Goal: Task Accomplishment & Management: Use online tool/utility

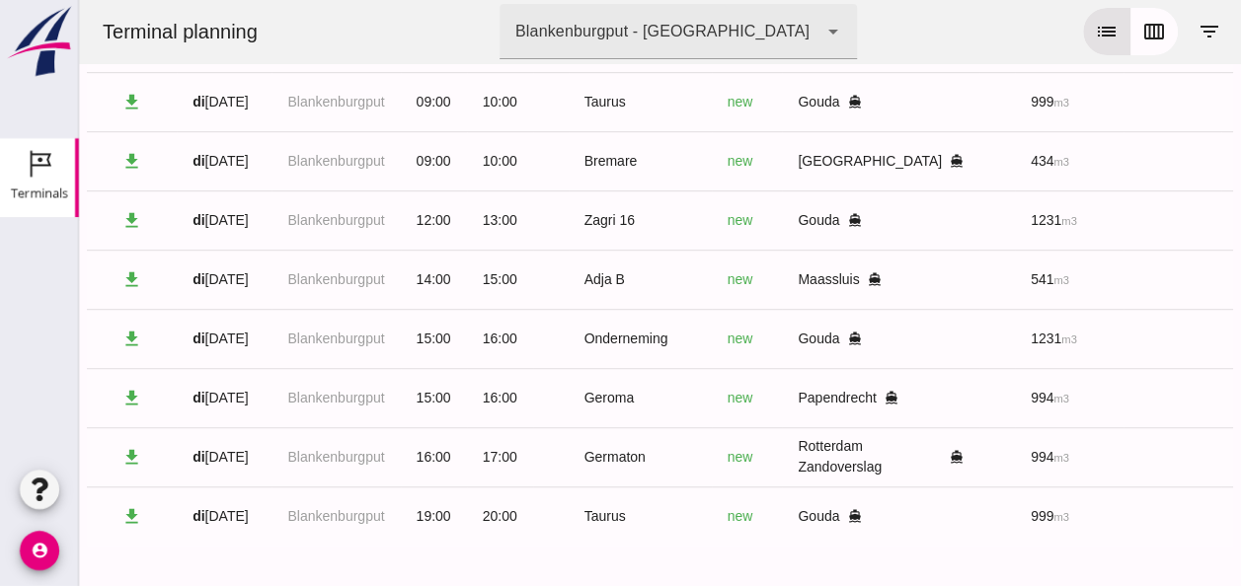
scroll to position [0, 528]
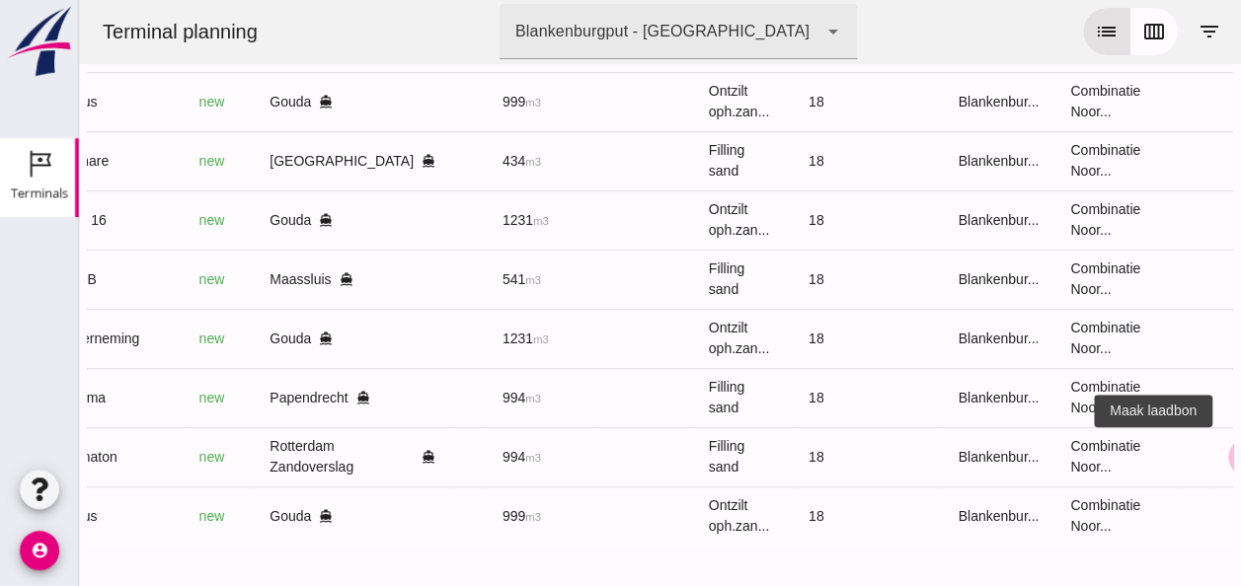
click at [1239, 448] on icon "receipt_long" at bounding box center [1248, 457] width 18 height 18
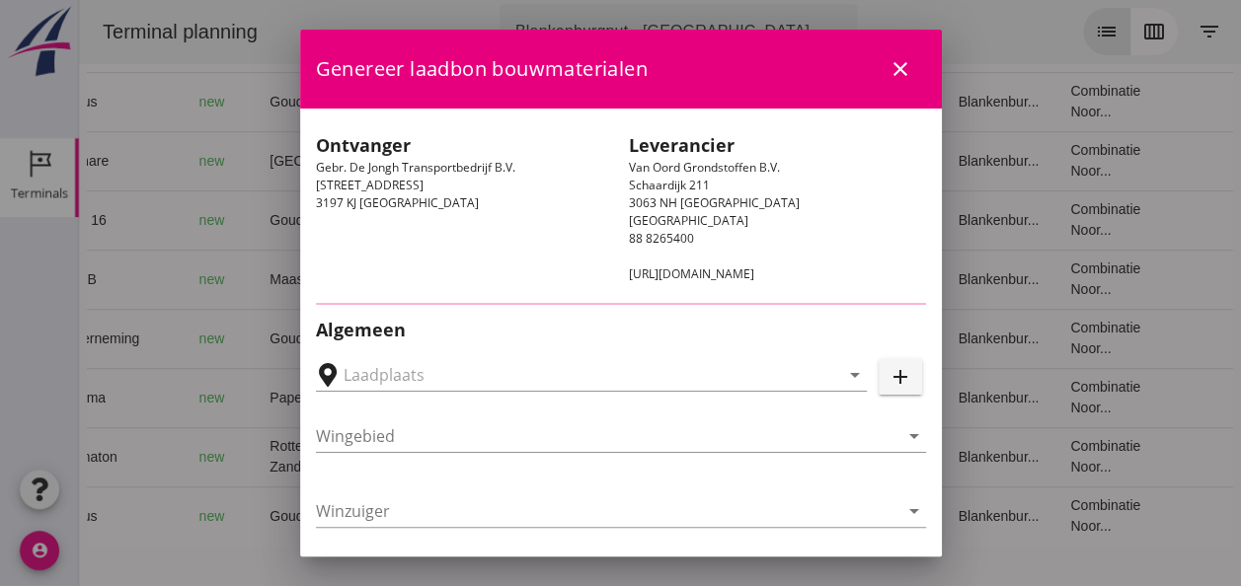
type input "Gebr. De Jongh Transportbedrijf B.V., Rotterdam Zandoverslag"
type input "Germaton"
type input "[PERSON_NAME]"
type input "Ophoogzand (6120)"
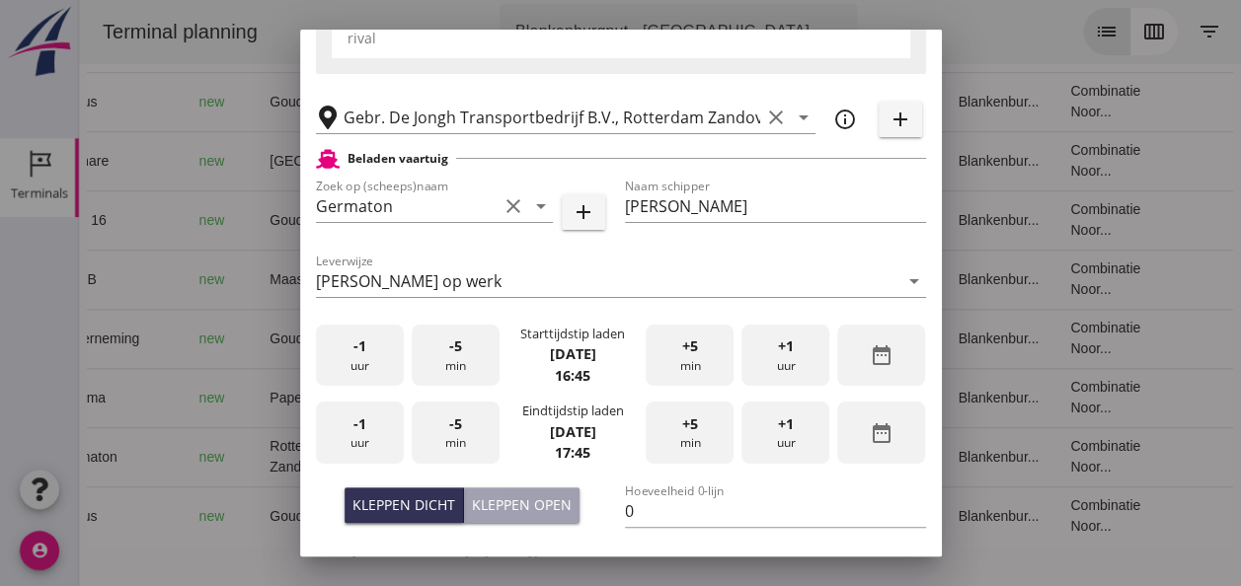
scroll to position [395, 0]
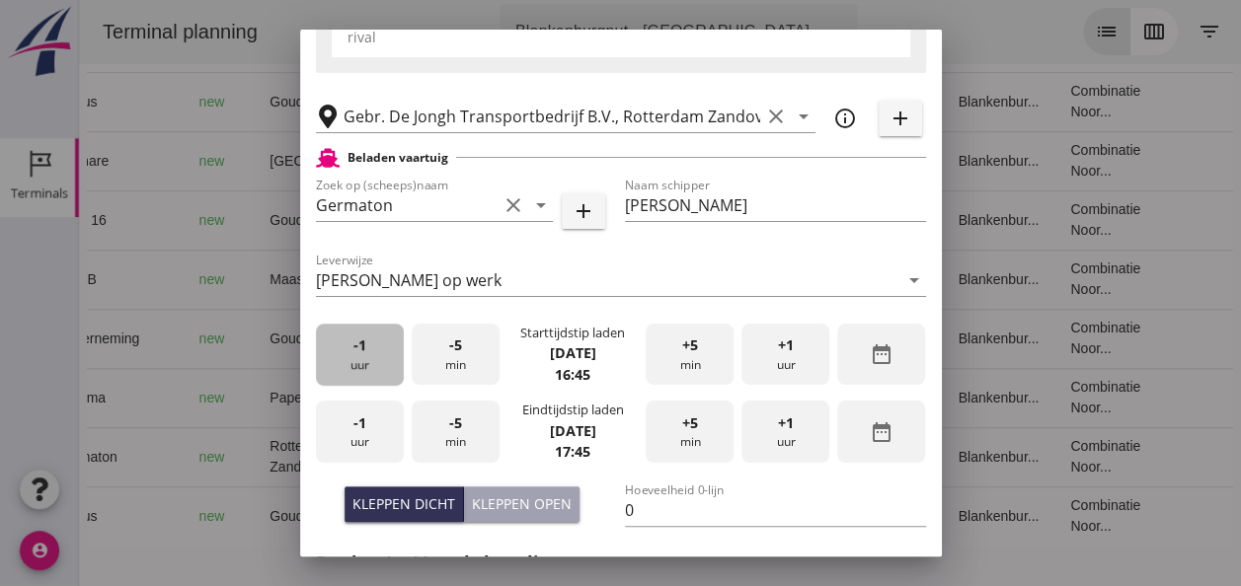
click at [361, 357] on div "-1 uur" at bounding box center [360, 355] width 88 height 62
click at [693, 363] on div "+5 min" at bounding box center [689, 355] width 88 height 62
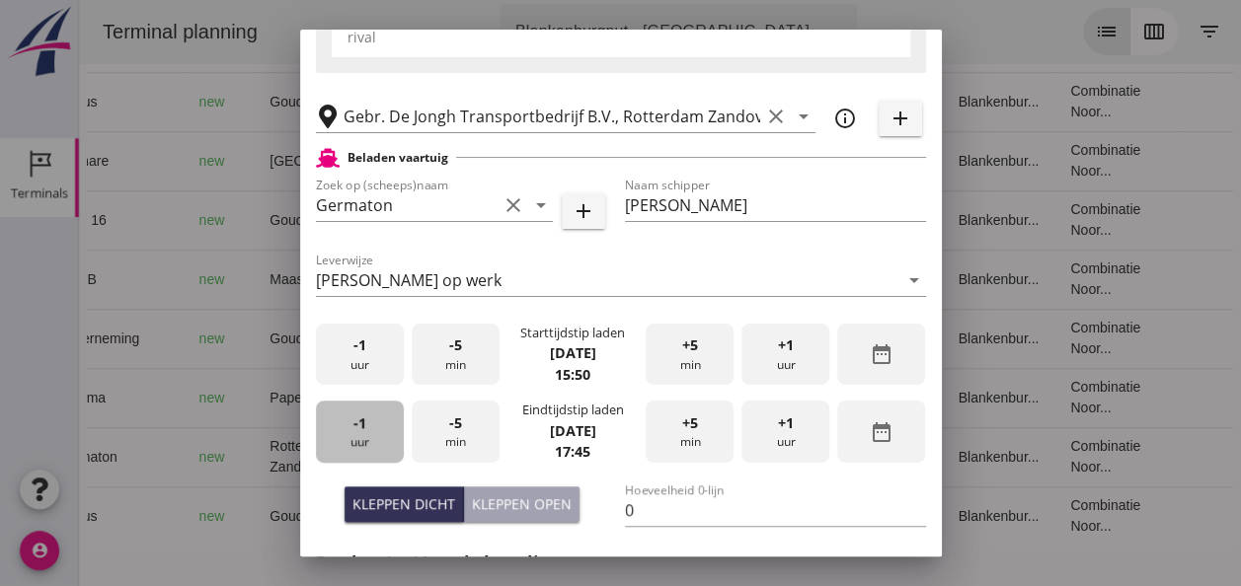
click at [374, 442] on div "-1 uur" at bounding box center [360, 432] width 88 height 62
click at [453, 437] on div "-5 min" at bounding box center [456, 432] width 88 height 62
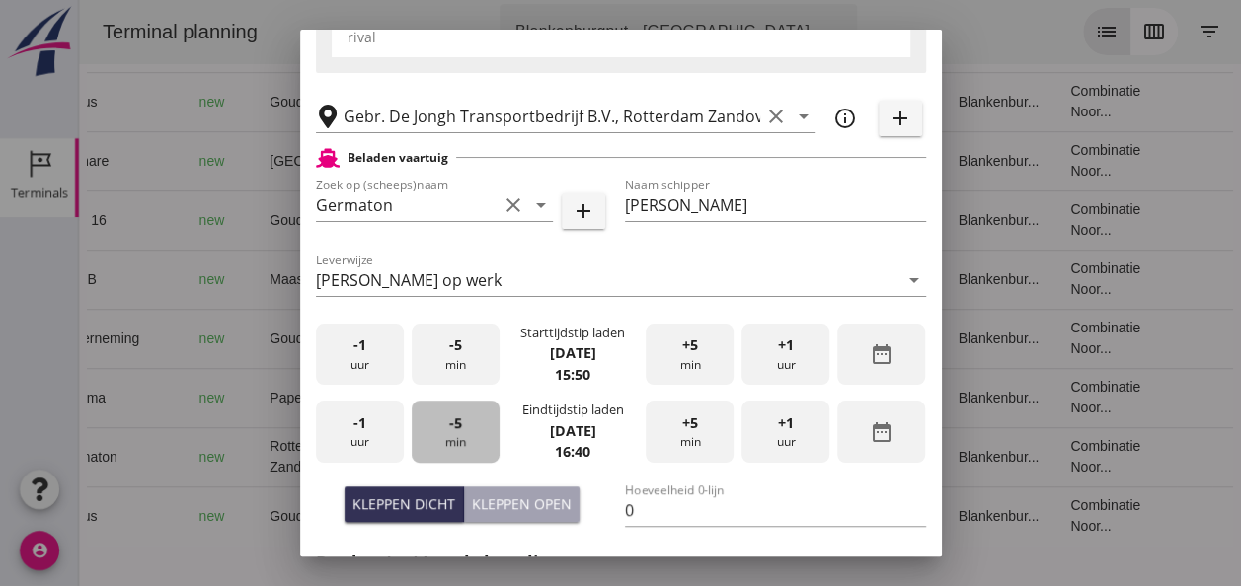
click at [453, 437] on div "-5 min" at bounding box center [456, 432] width 88 height 62
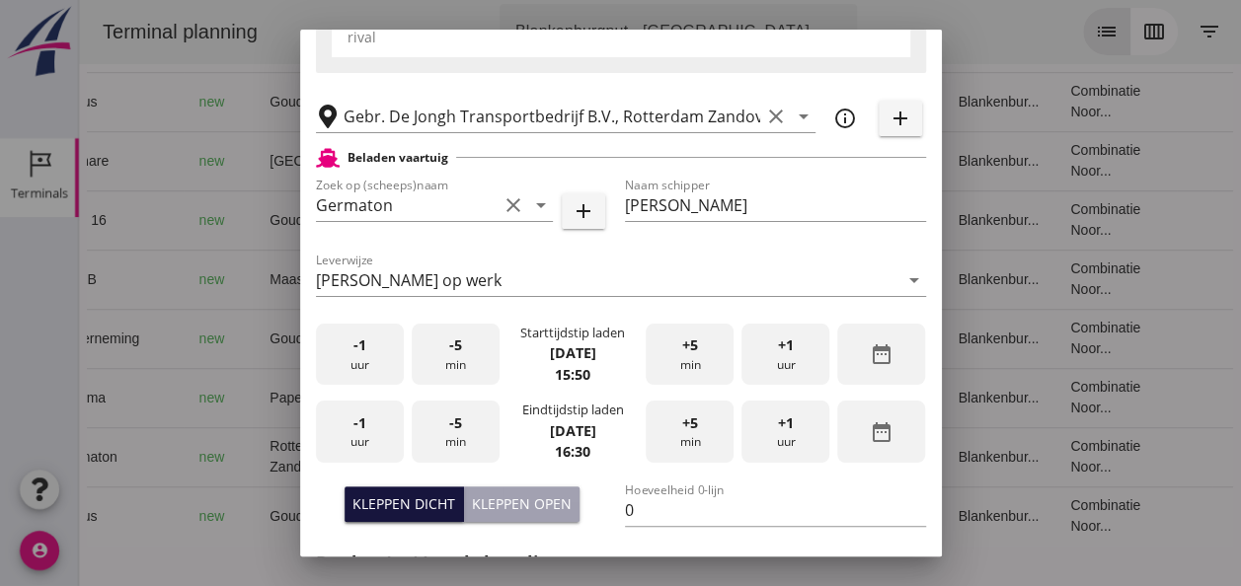
click at [422, 504] on div "Kleppen dicht" at bounding box center [403, 503] width 103 height 21
click at [635, 513] on input "0" at bounding box center [775, 510] width 301 height 32
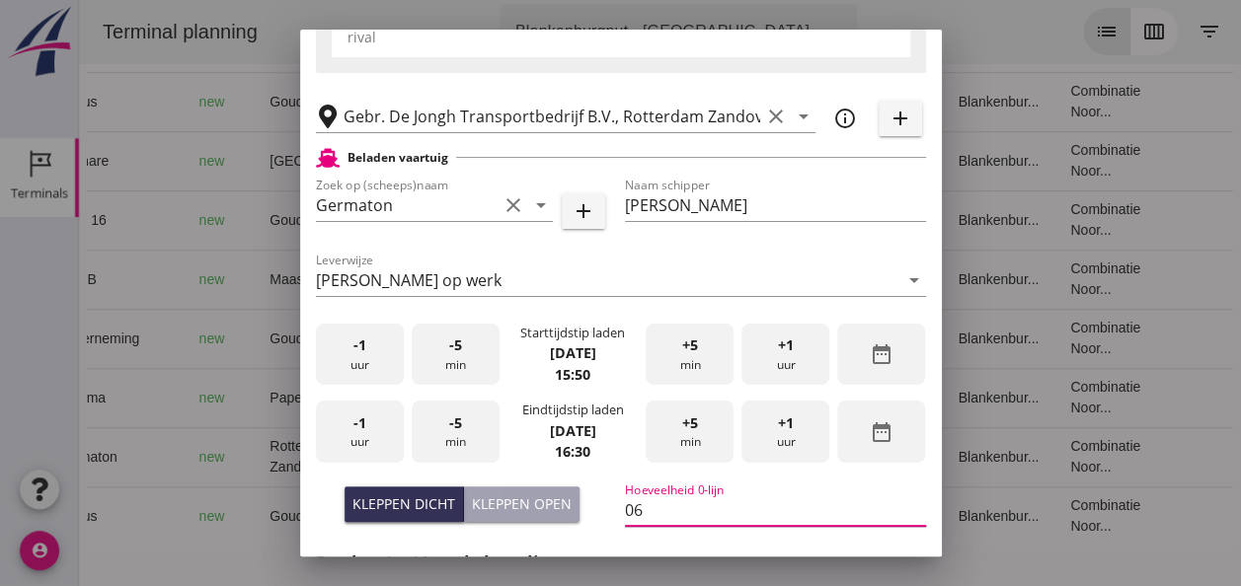
type input "0"
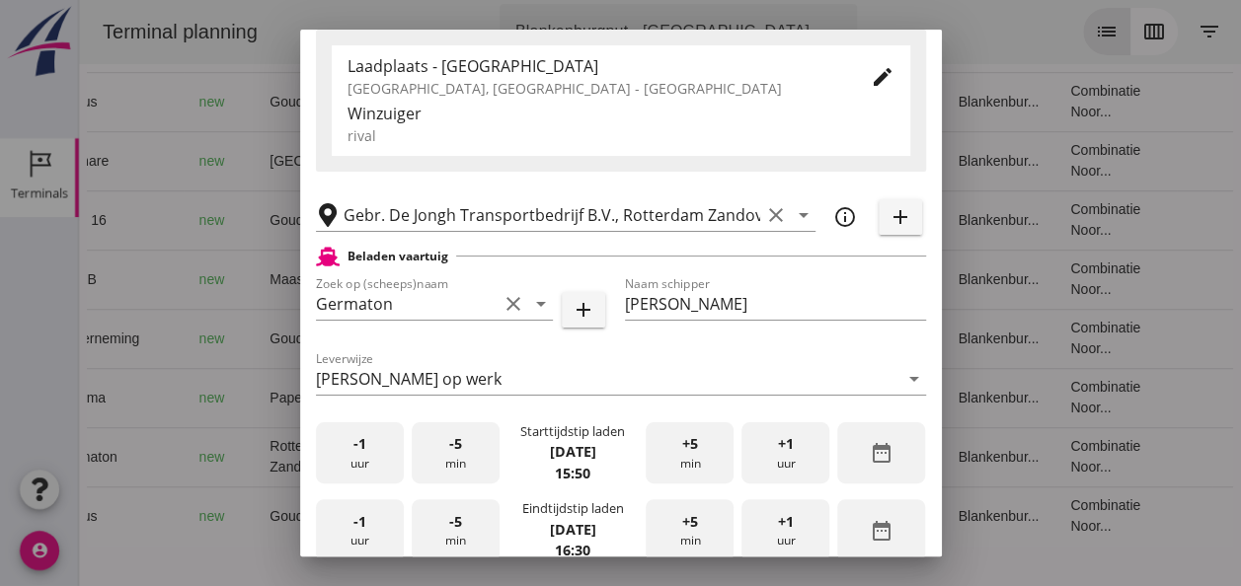
scroll to position [493, 0]
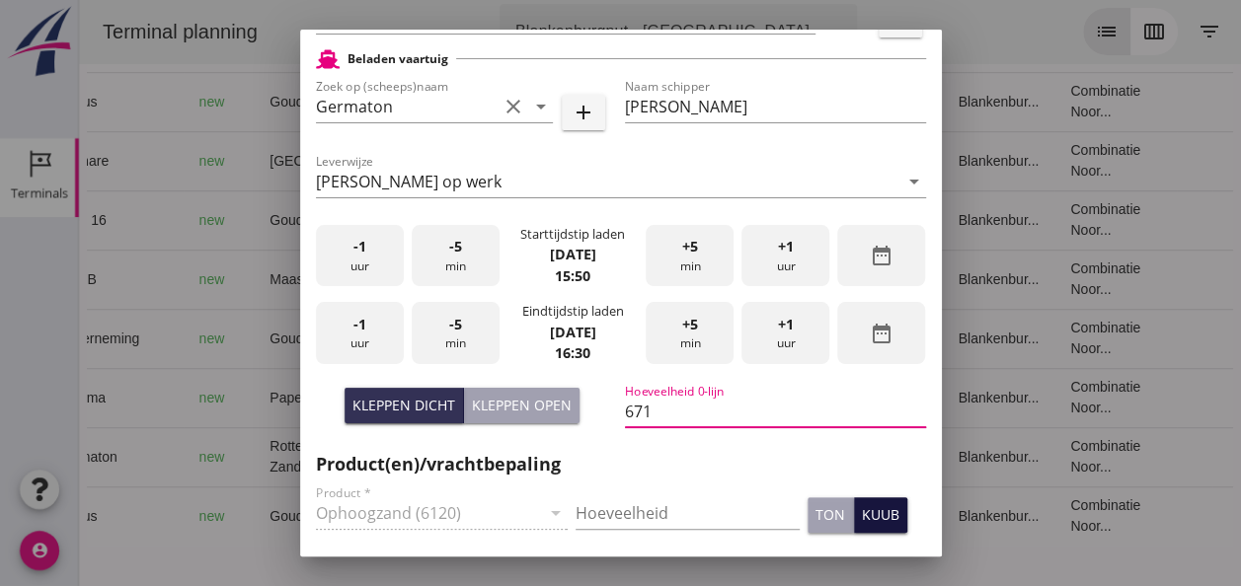
type input "671"
click at [867, 525] on button "kuub" at bounding box center [880, 515] width 53 height 36
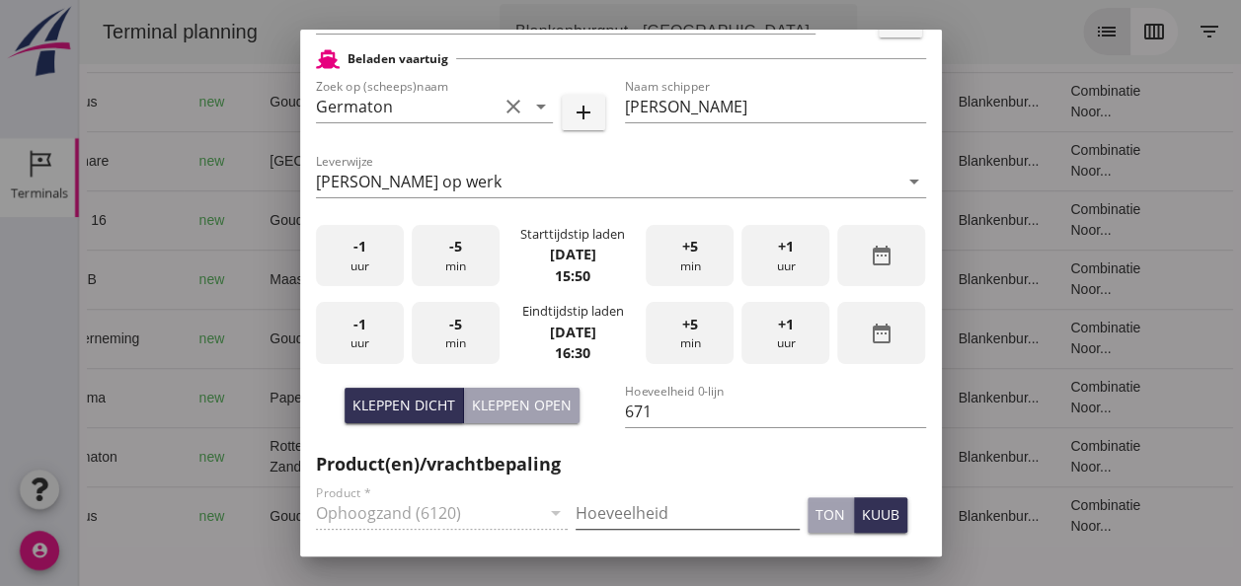
click at [621, 515] on input "Hoeveelheid" at bounding box center [687, 513] width 224 height 32
click at [601, 512] on input "667" at bounding box center [687, 513] width 224 height 32
type input "671"
click at [862, 507] on div "kuub" at bounding box center [881, 514] width 38 height 21
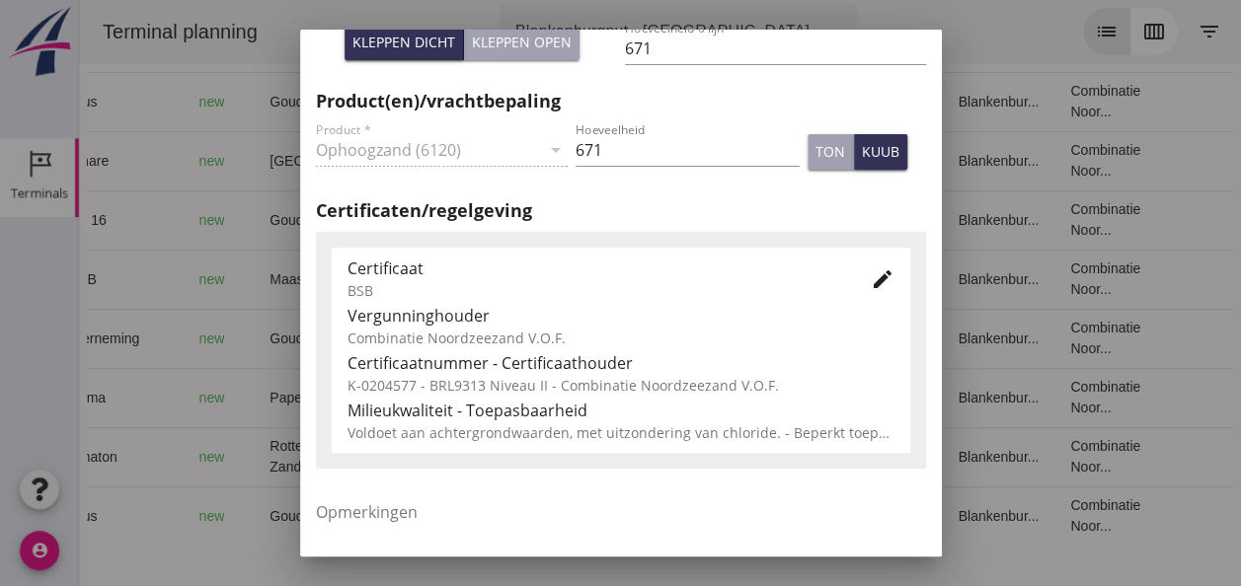
scroll to position [888, 0]
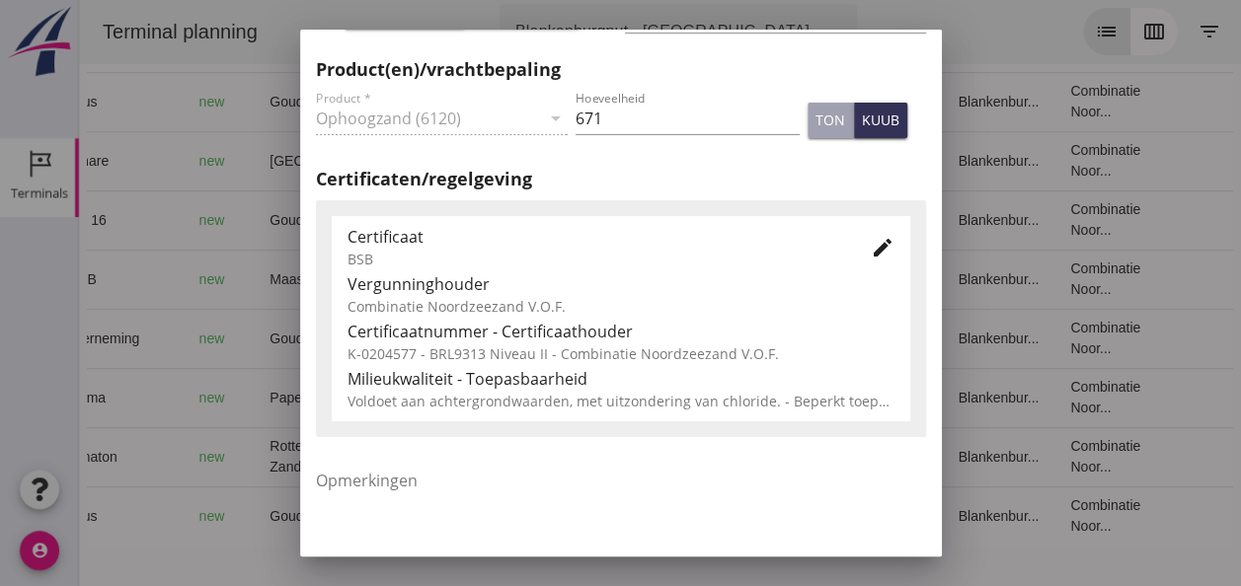
click at [874, 247] on icon "edit" at bounding box center [883, 248] width 24 height 24
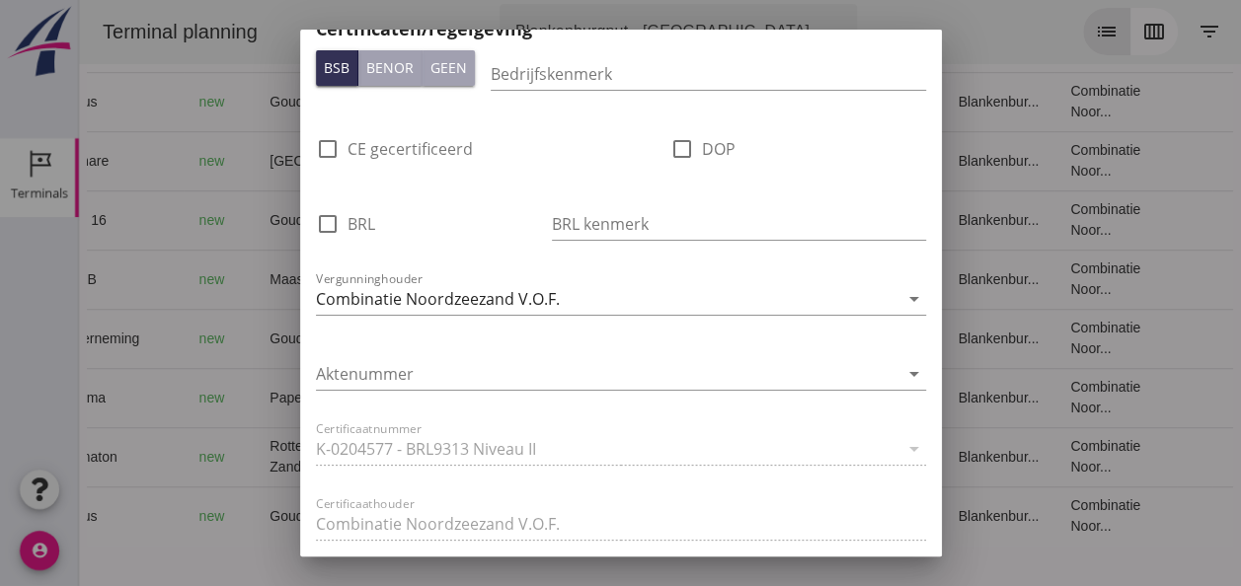
scroll to position [1283, 0]
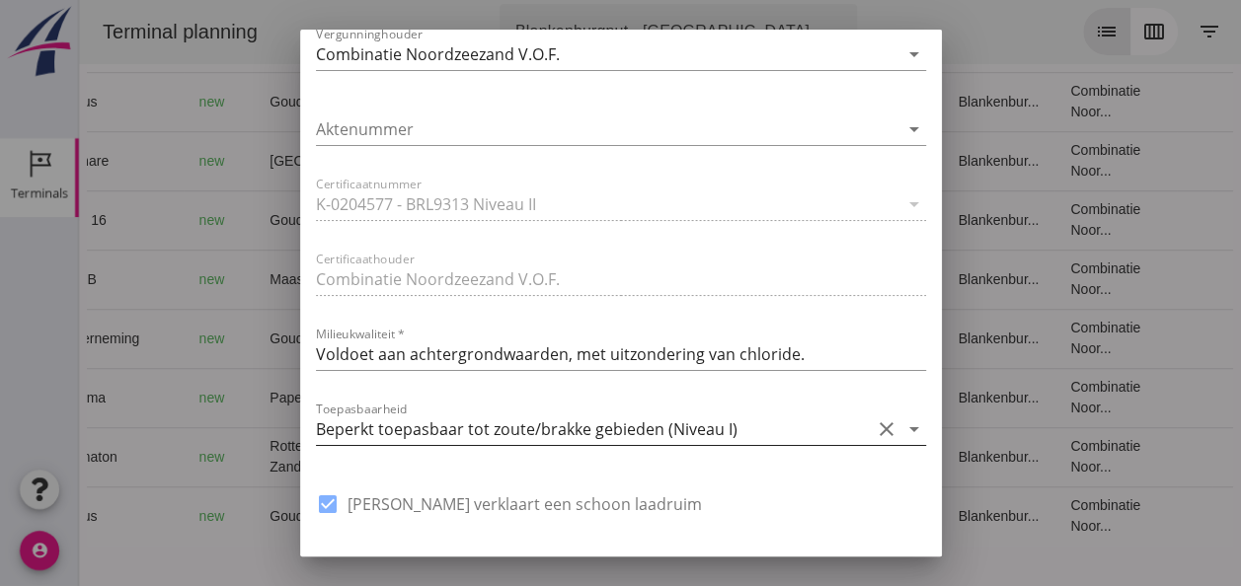
click at [902, 427] on icon "arrow_drop_down" at bounding box center [914, 429] width 24 height 24
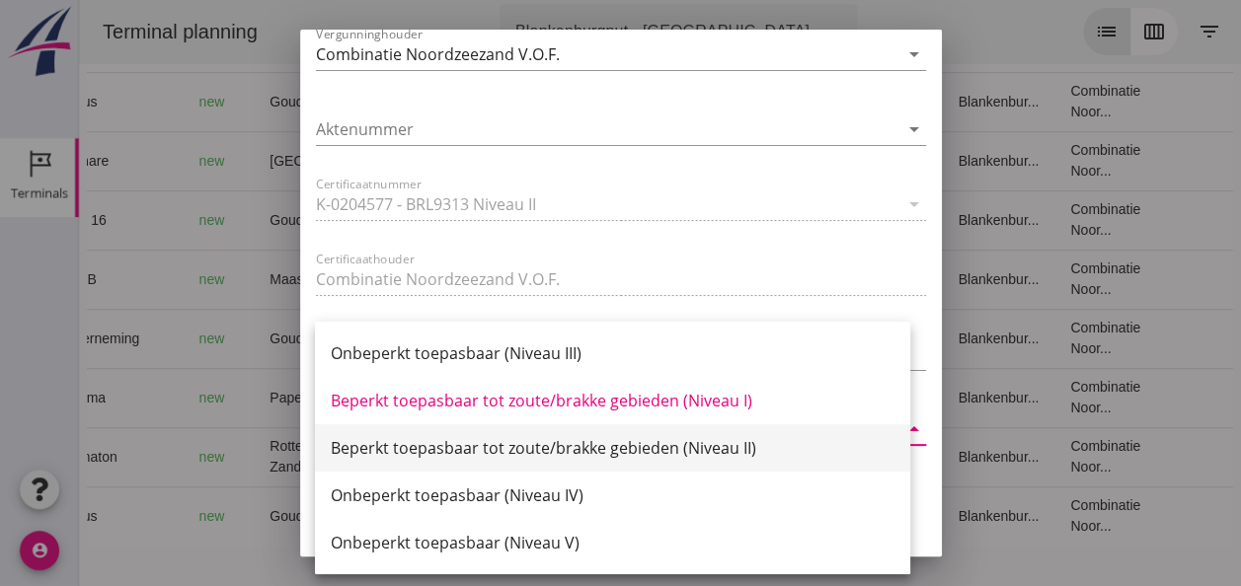
click at [710, 453] on div "Beperkt toepasbaar tot zoute/brakke gebieden (Niveau II)" at bounding box center [613, 448] width 564 height 24
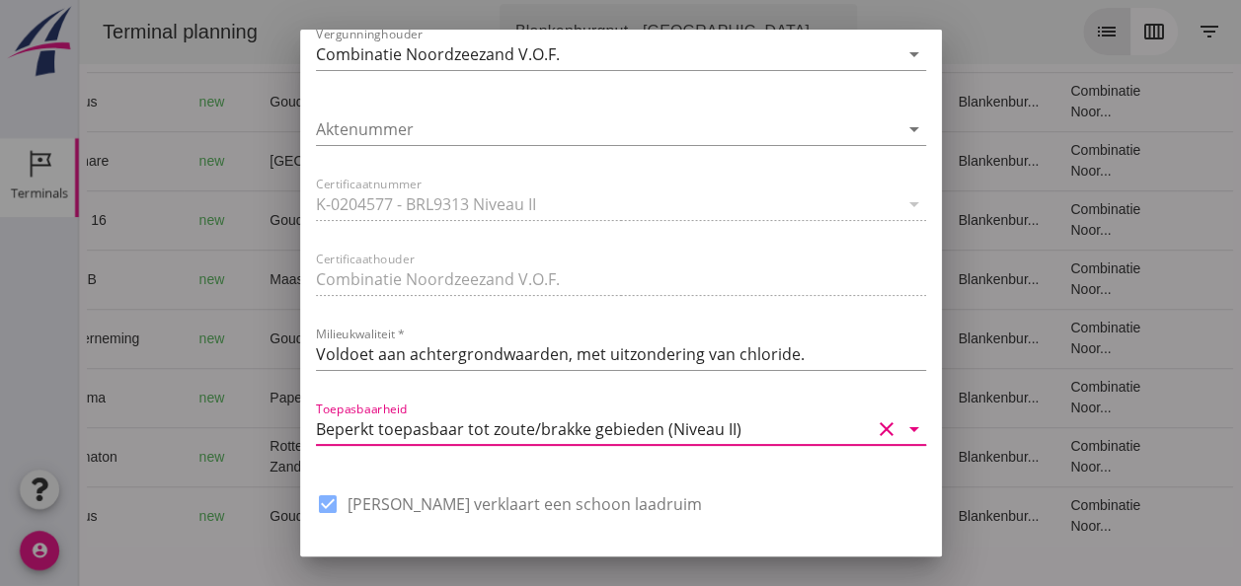
scroll to position [1495, 0]
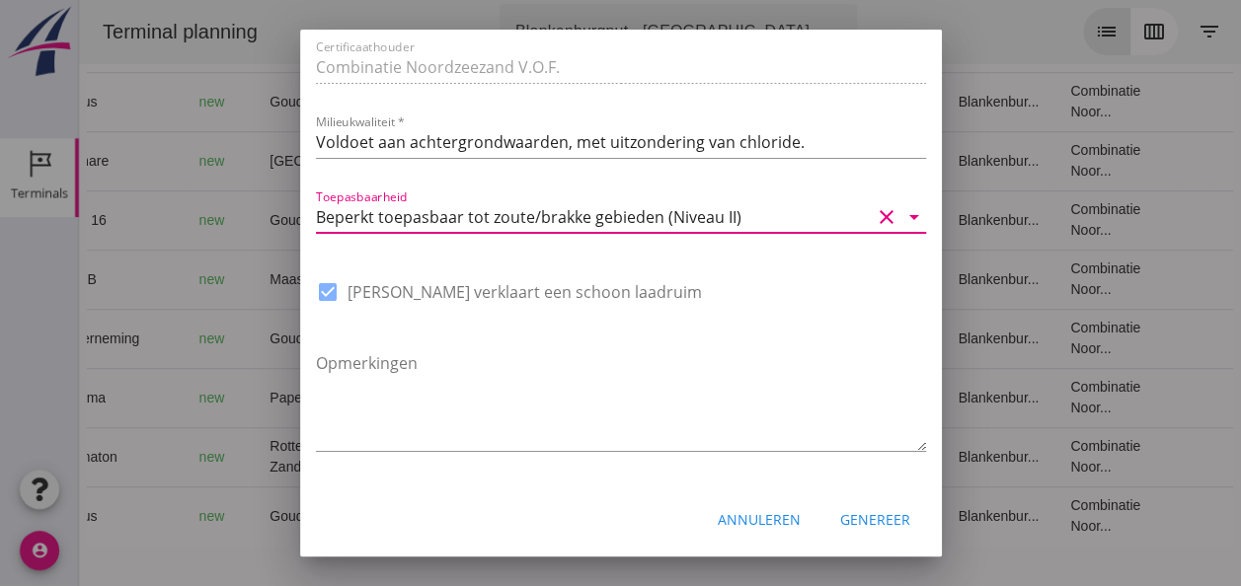
click at [865, 519] on div "Genereer" at bounding box center [875, 519] width 70 height 21
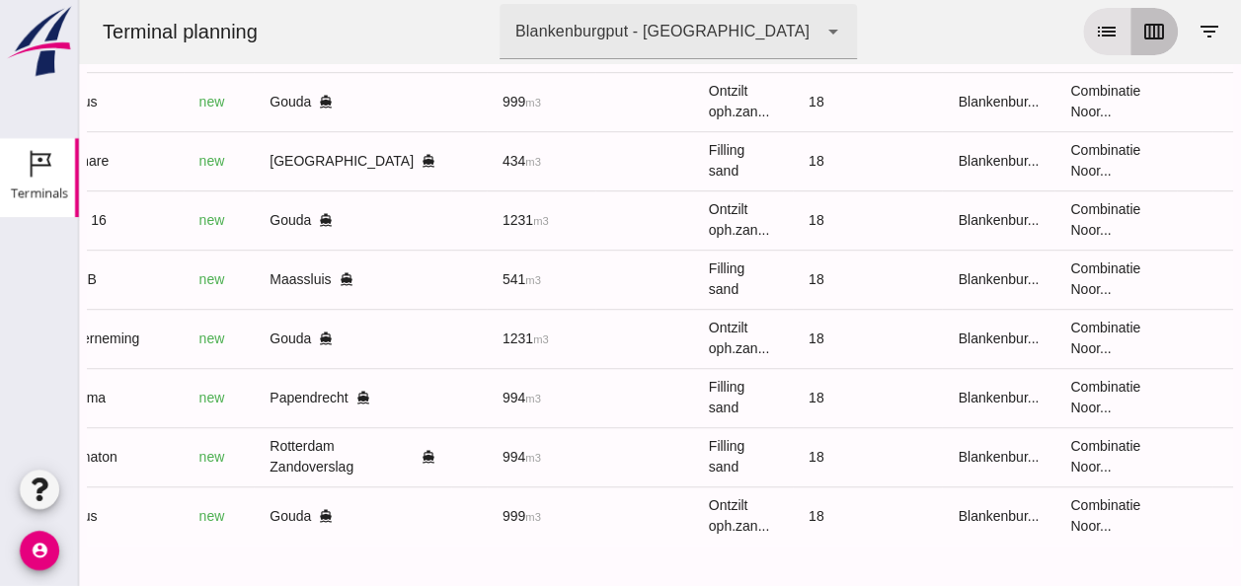
click at [1142, 38] on icon "calendar_view_week" at bounding box center [1154, 32] width 24 height 24
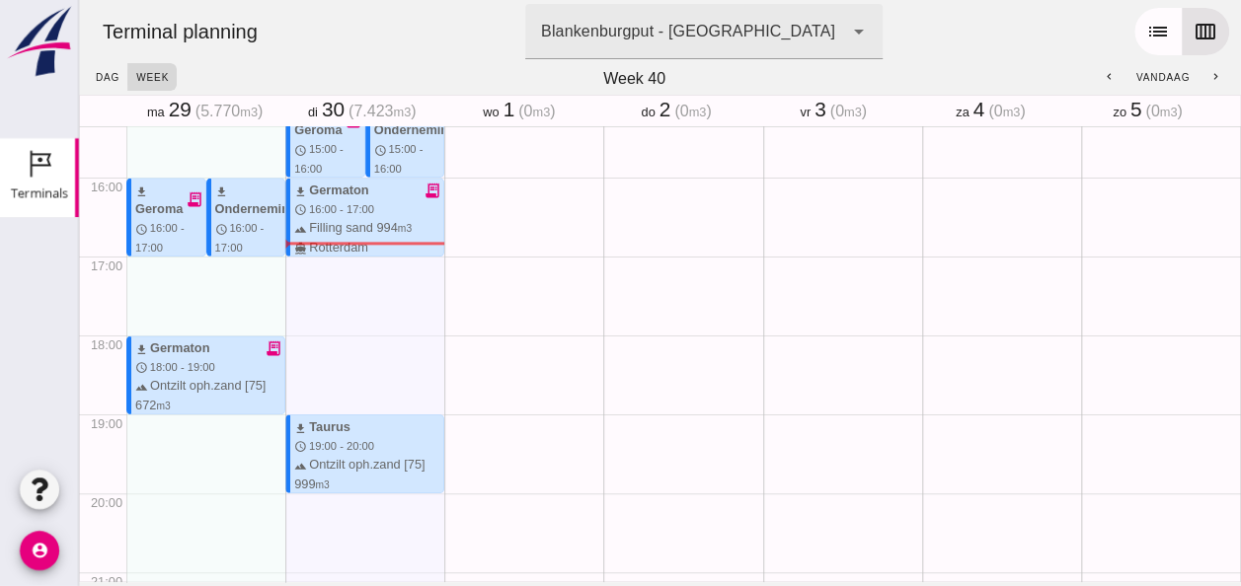
scroll to position [1263, 0]
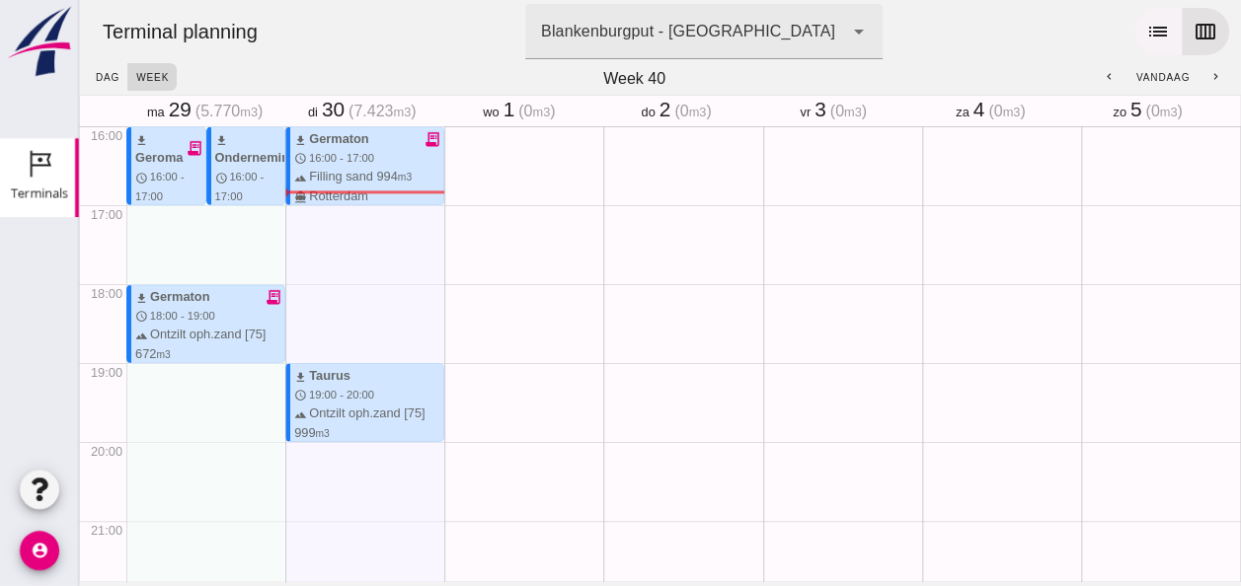
click at [1146, 30] on icon "list" at bounding box center [1158, 32] width 24 height 24
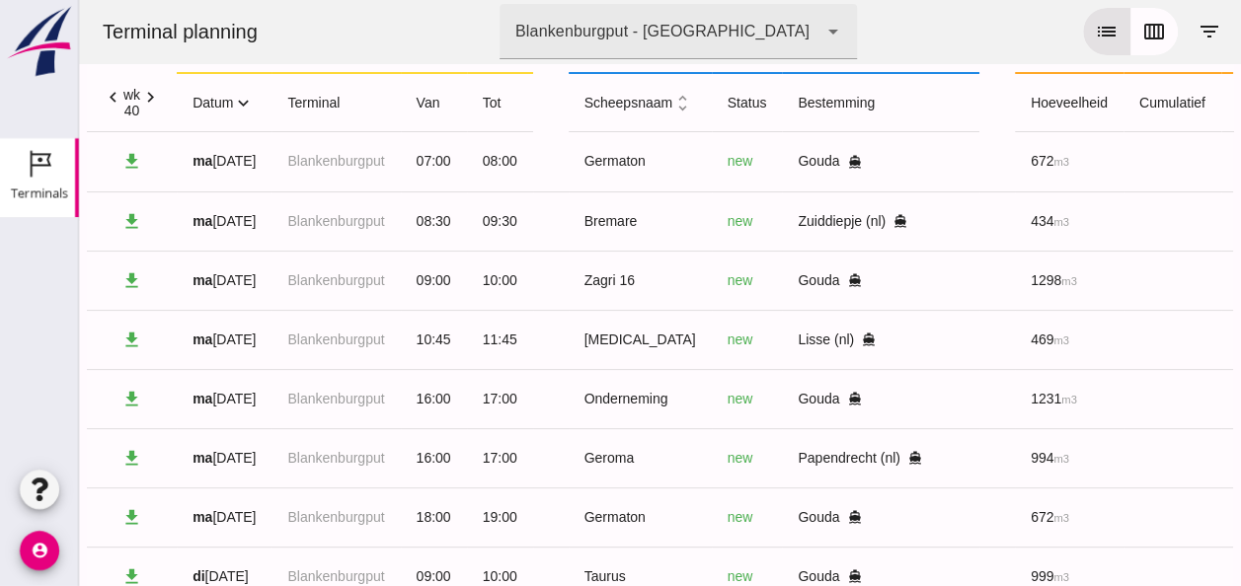
scroll to position [0, 0]
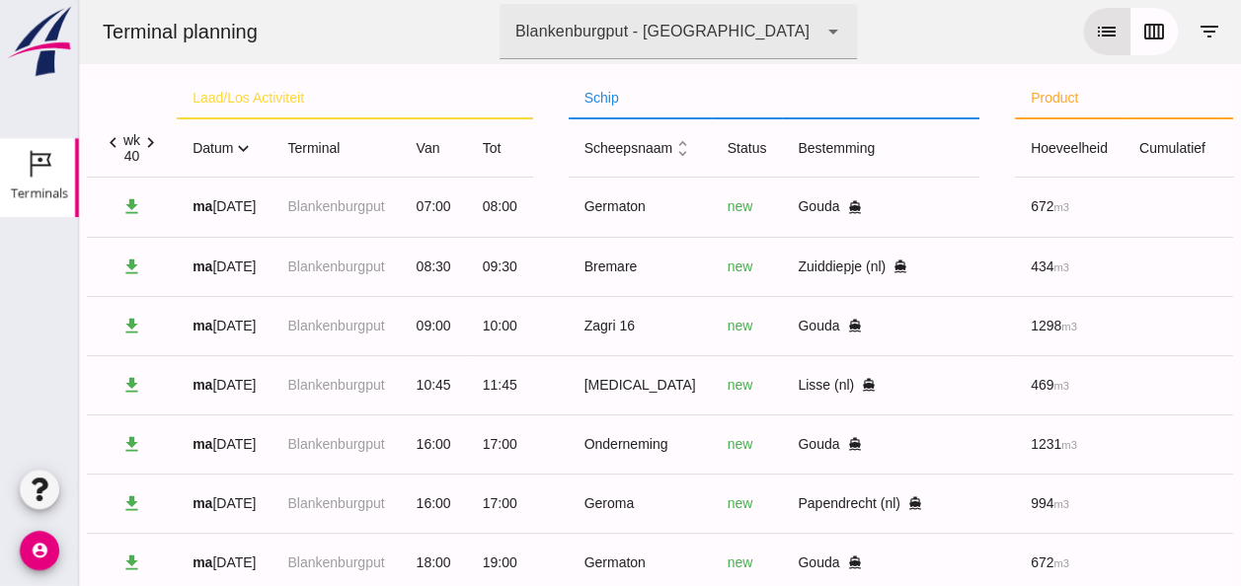
click at [244, 149] on icon "expand_more" at bounding box center [243, 148] width 21 height 21
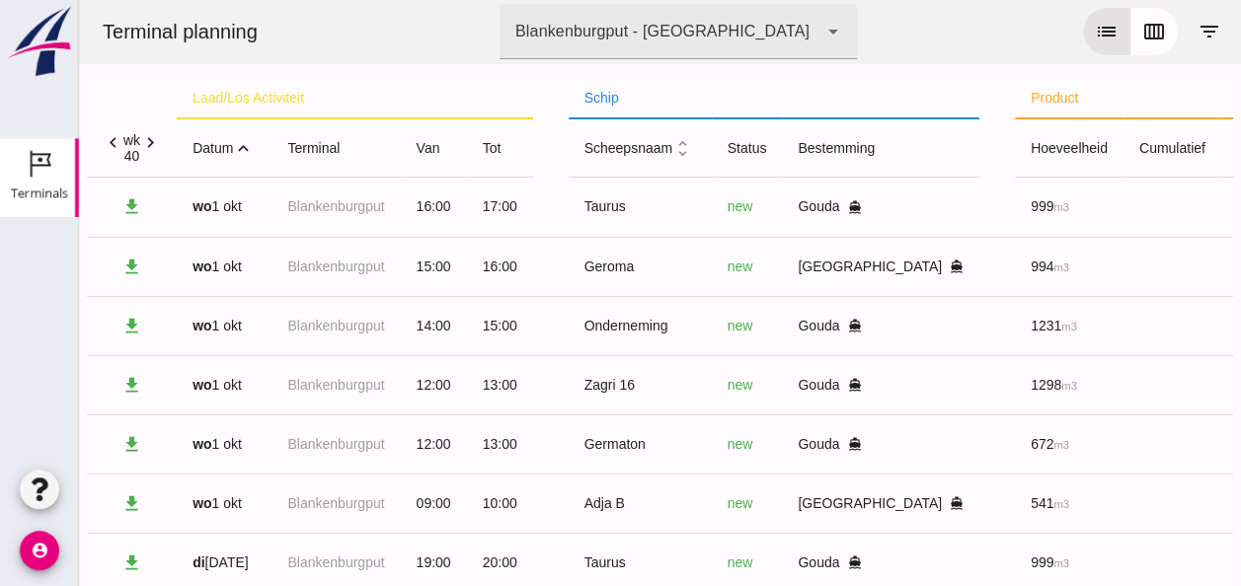
click at [242, 148] on icon "expand_less" at bounding box center [243, 148] width 21 height 21
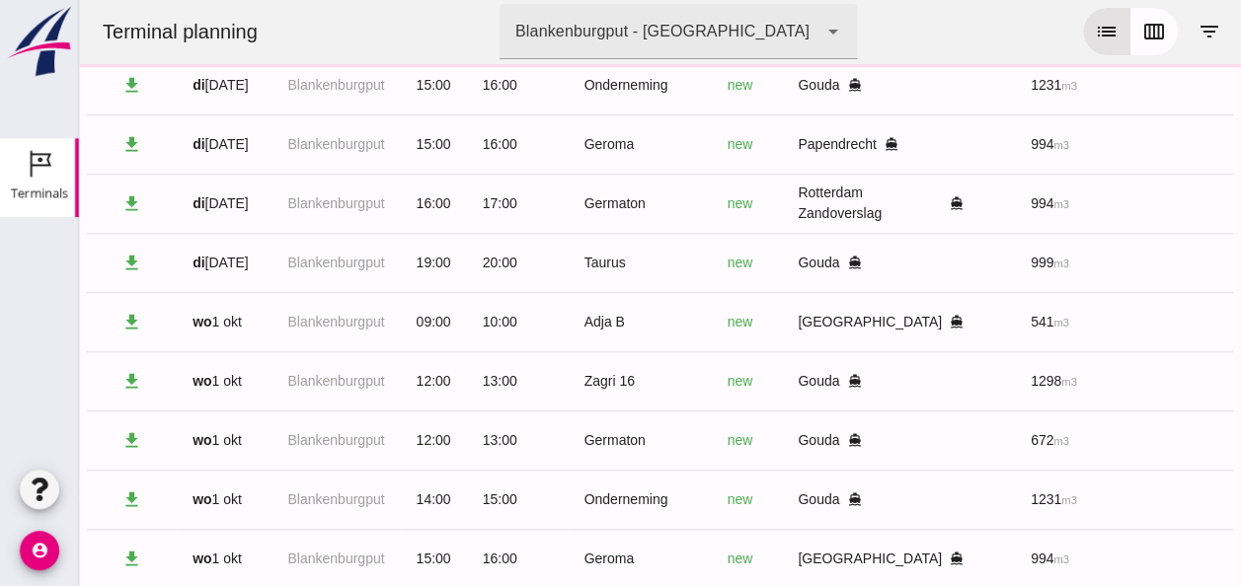
scroll to position [888, 0]
